Goal: Navigation & Orientation: Find specific page/section

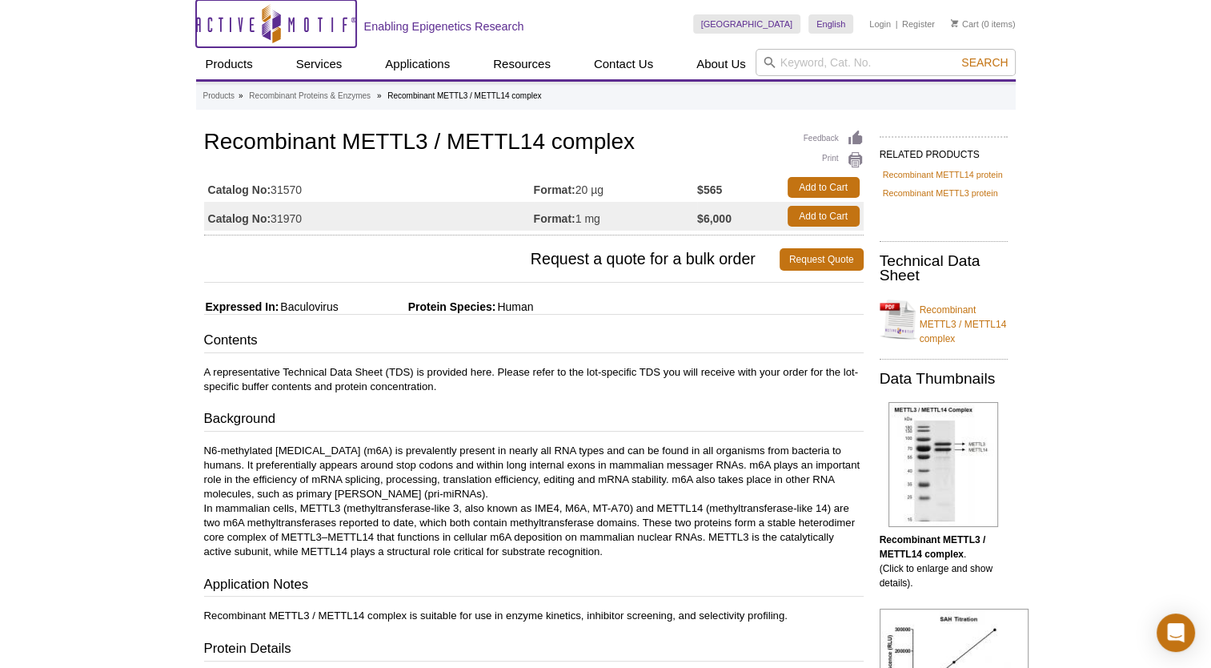
click at [247, 23] on icon "Active Motif Logo" at bounding box center [276, 23] width 160 height 39
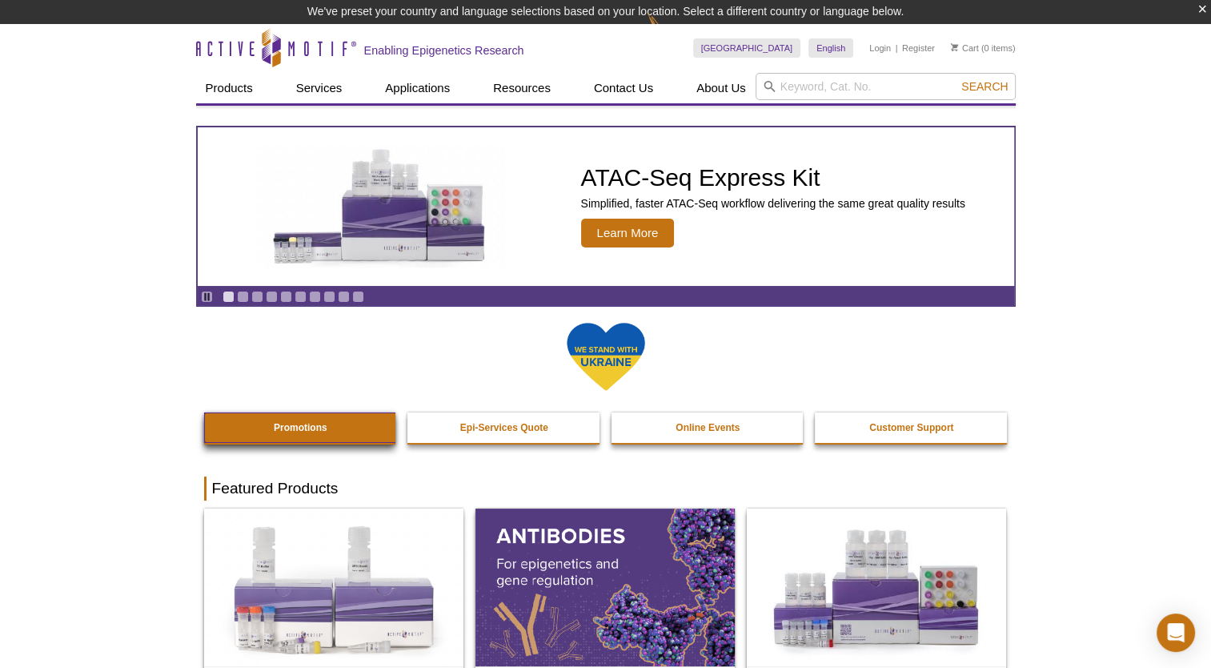
click at [293, 431] on strong "Promotions" at bounding box center [301, 427] width 54 height 11
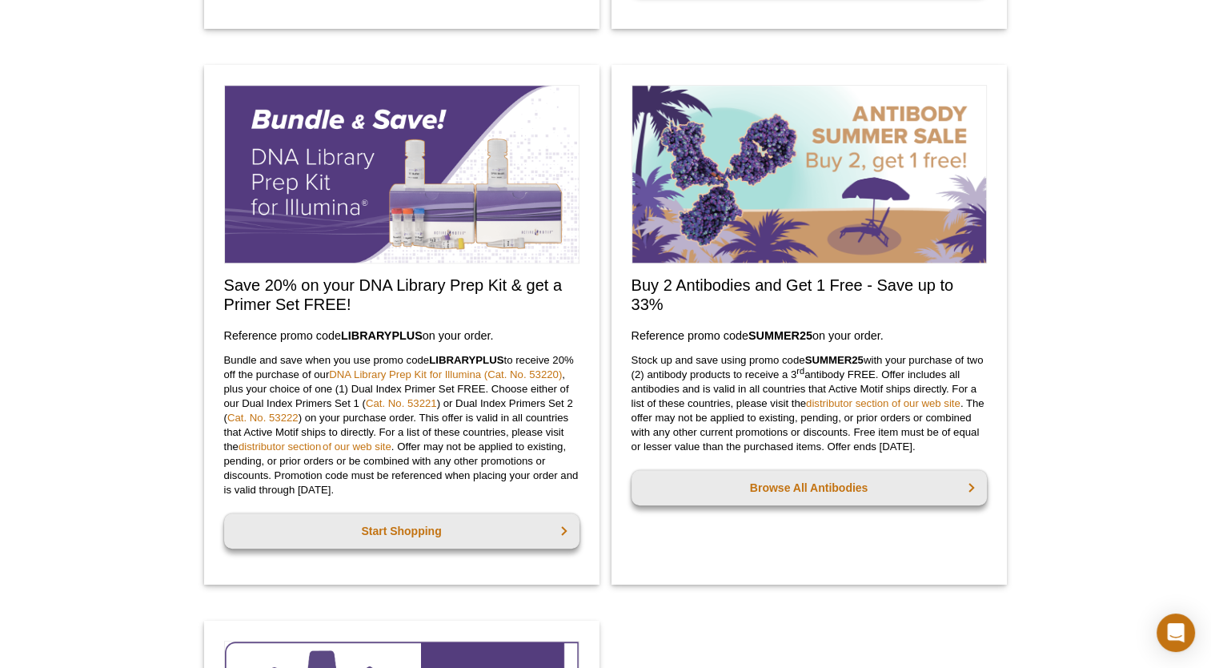
scroll to position [1256, 0]
